Goal: Answer question/provide support

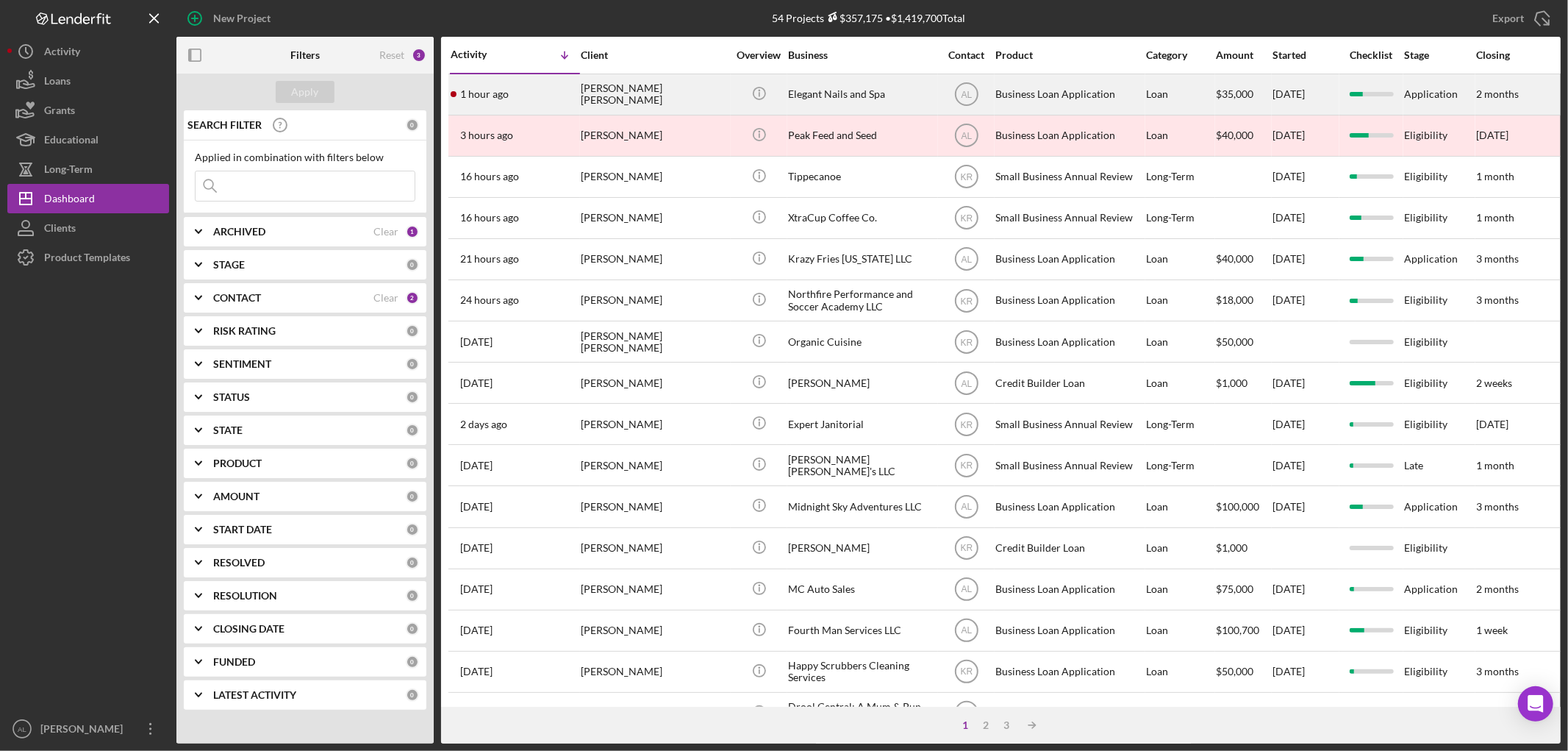
click at [506, 101] on div "1 hour ago Elizabeth Vargas Tatis" at bounding box center [515, 94] width 129 height 39
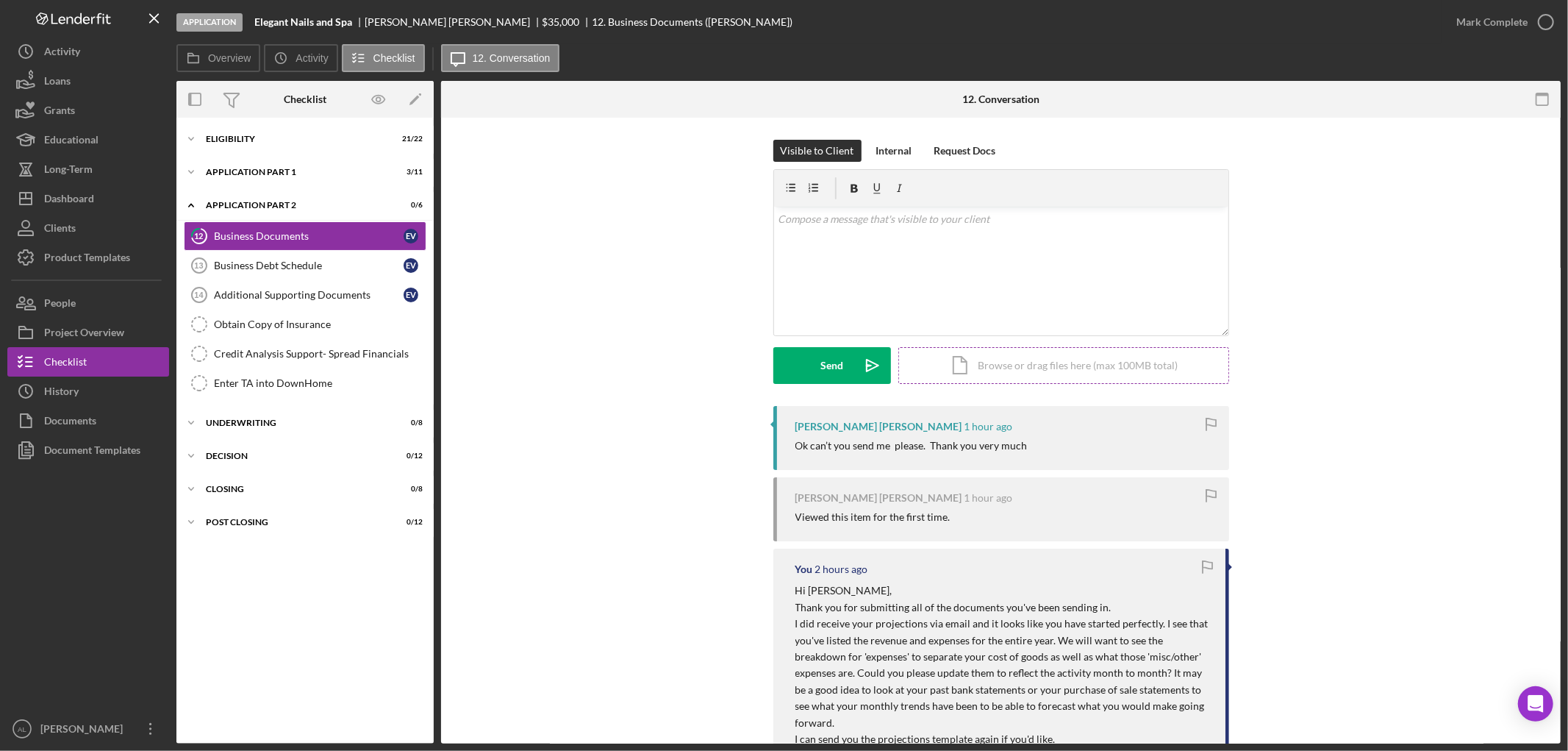
click at [1014, 377] on div "Icon/Document Browse or drag files here (max 100MB total) Tap to choose files o…" at bounding box center [1063, 365] width 330 height 37
click at [831, 371] on div "Upload" at bounding box center [832, 365] width 33 height 37
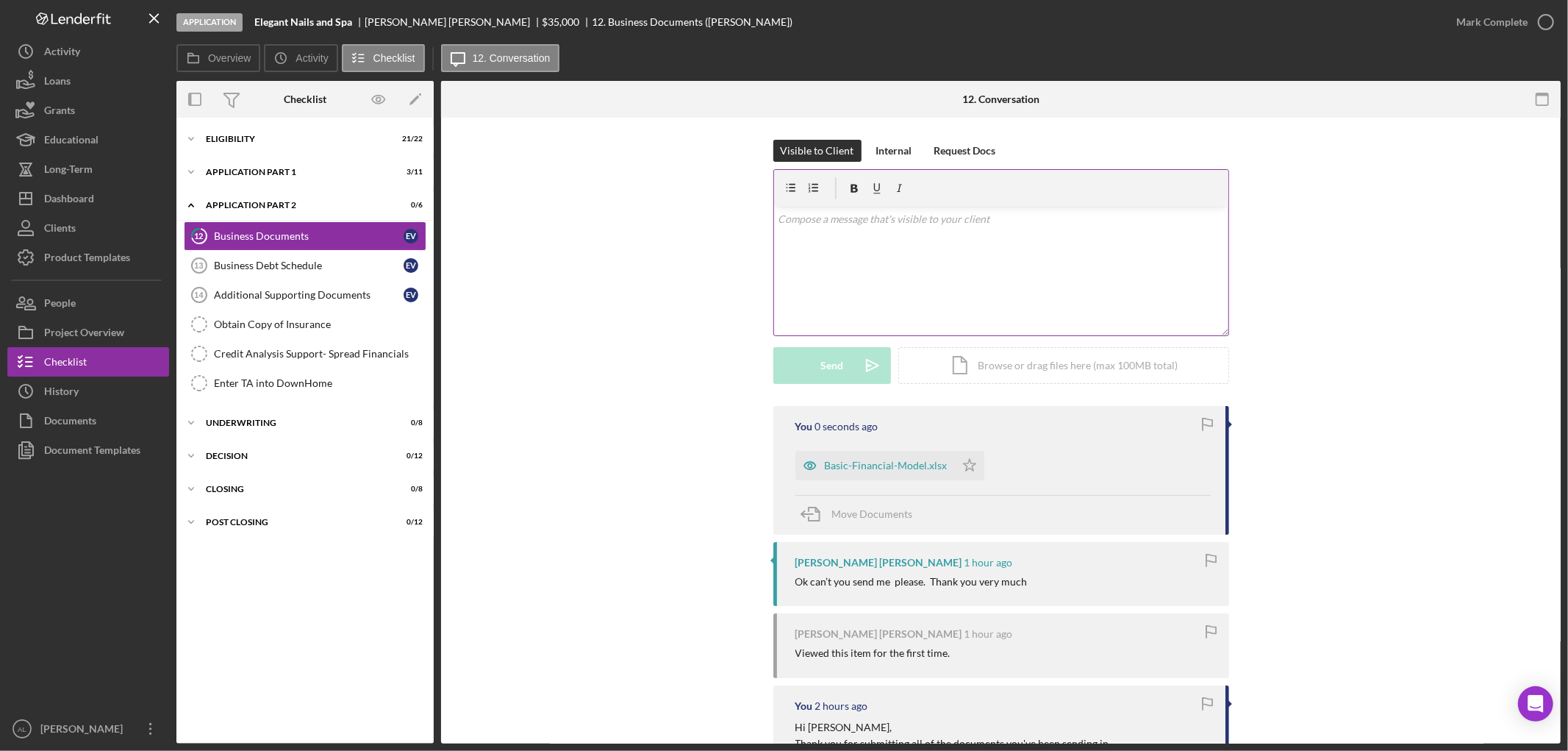
click at [894, 304] on div "v Color teal Color pink Remove color Add row above Add row below Add column bef…" at bounding box center [1001, 271] width 455 height 129
click at [843, 365] on button "Send Icon/icon-invite-send" at bounding box center [832, 365] width 118 height 37
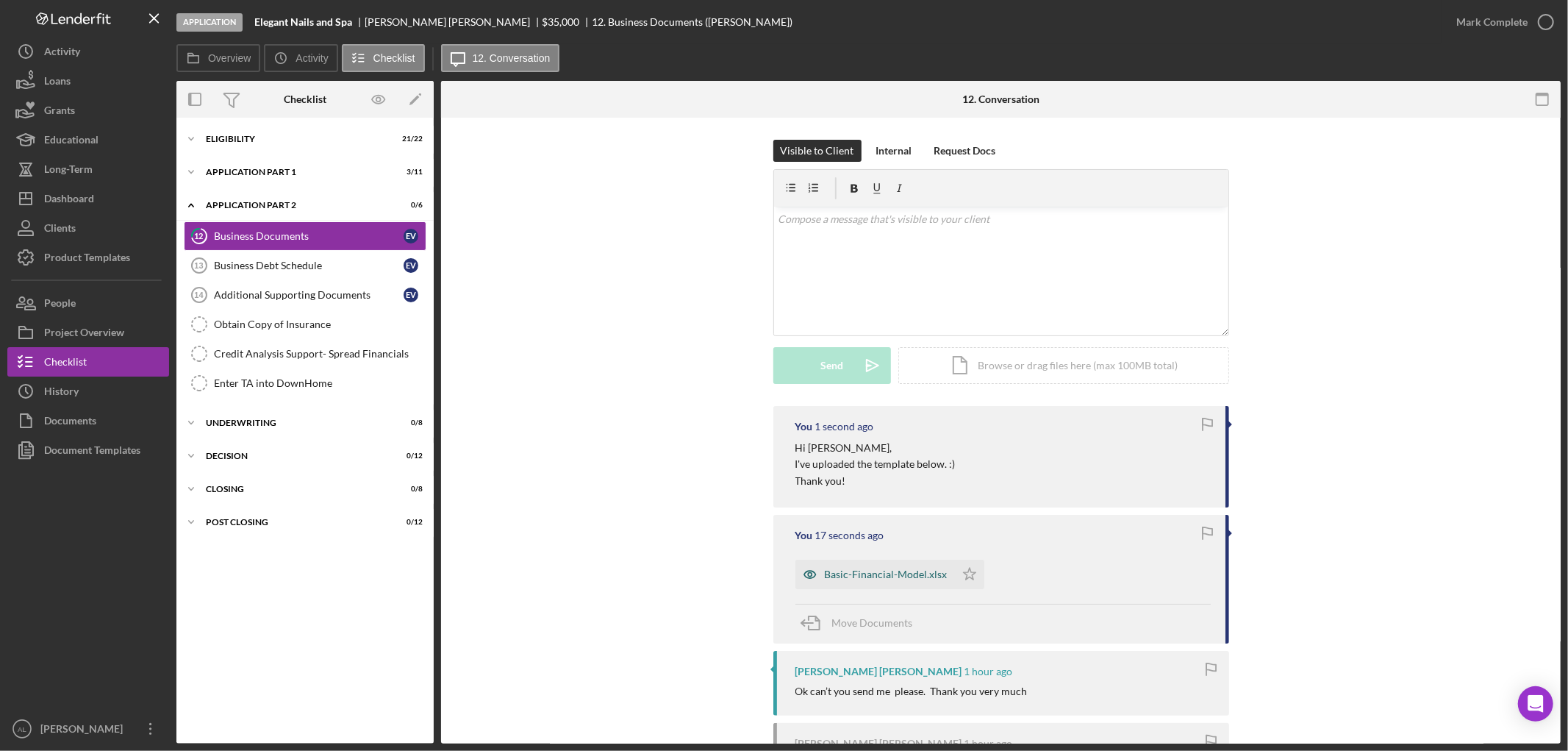
click at [855, 572] on div "Basic-Financial-Model.xlsx" at bounding box center [885, 573] width 122 height 12
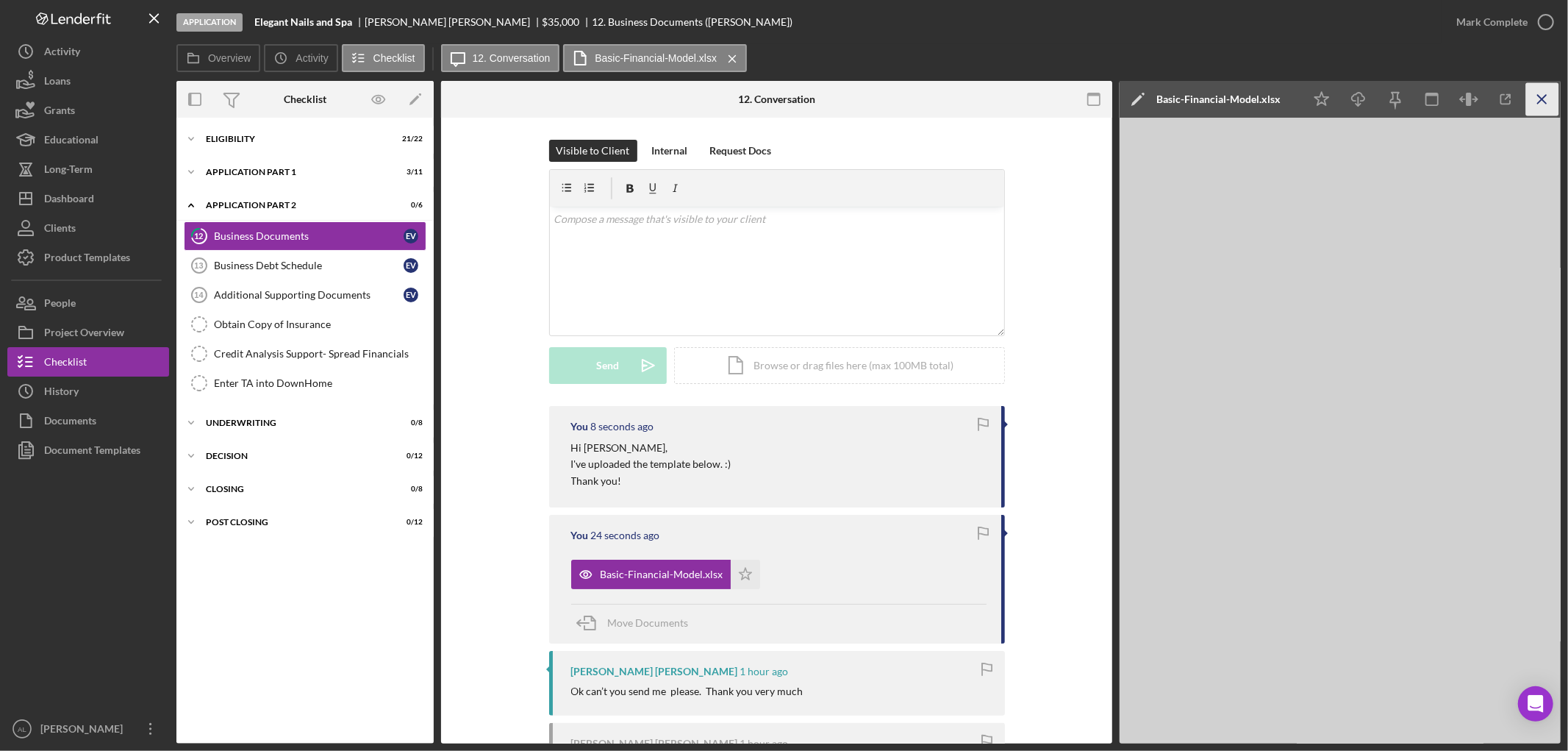
click at [1553, 96] on icon "Icon/Menu Close" at bounding box center [1542, 99] width 33 height 33
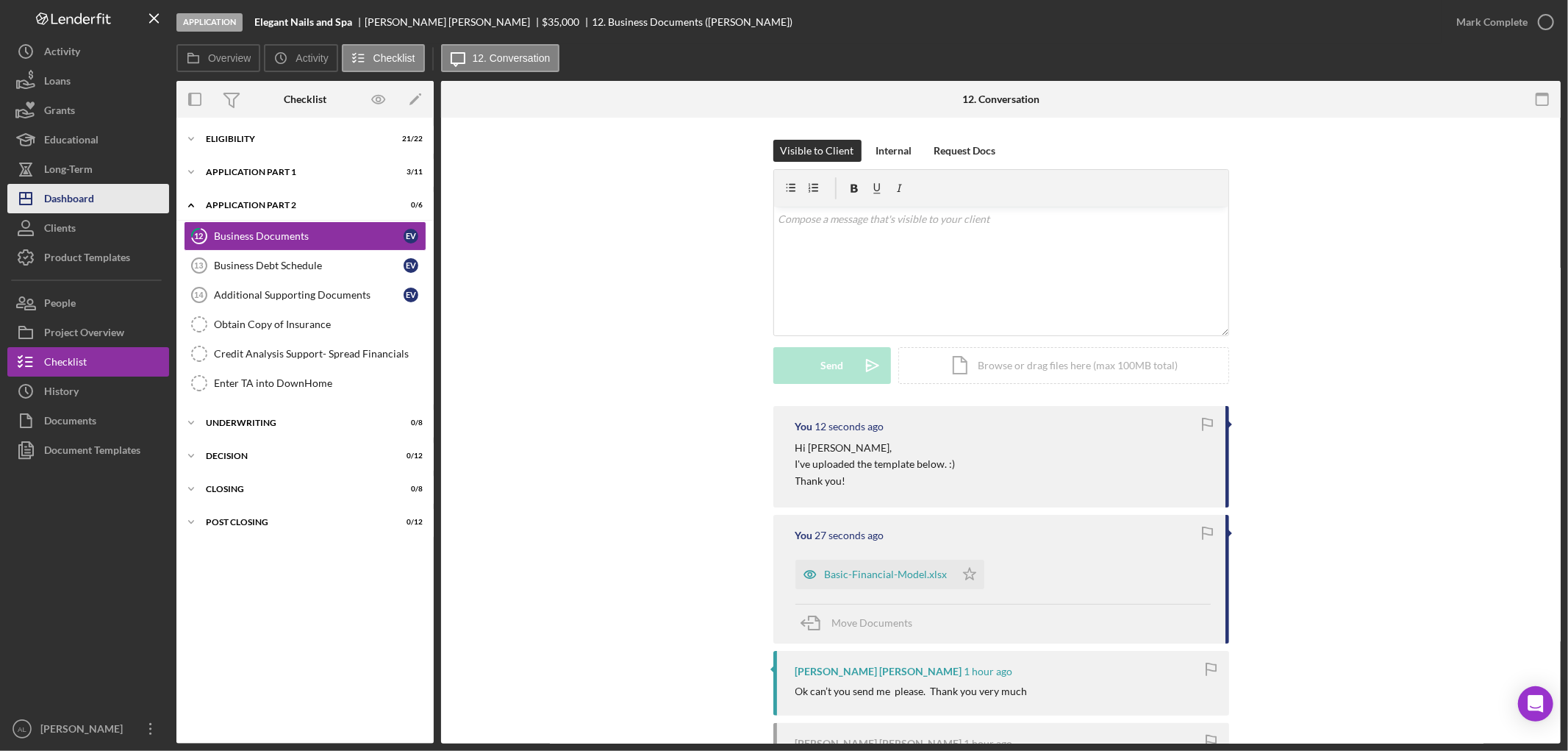
click at [90, 200] on div "Dashboard" at bounding box center [69, 201] width 50 height 33
